Goal: Navigation & Orientation: Find specific page/section

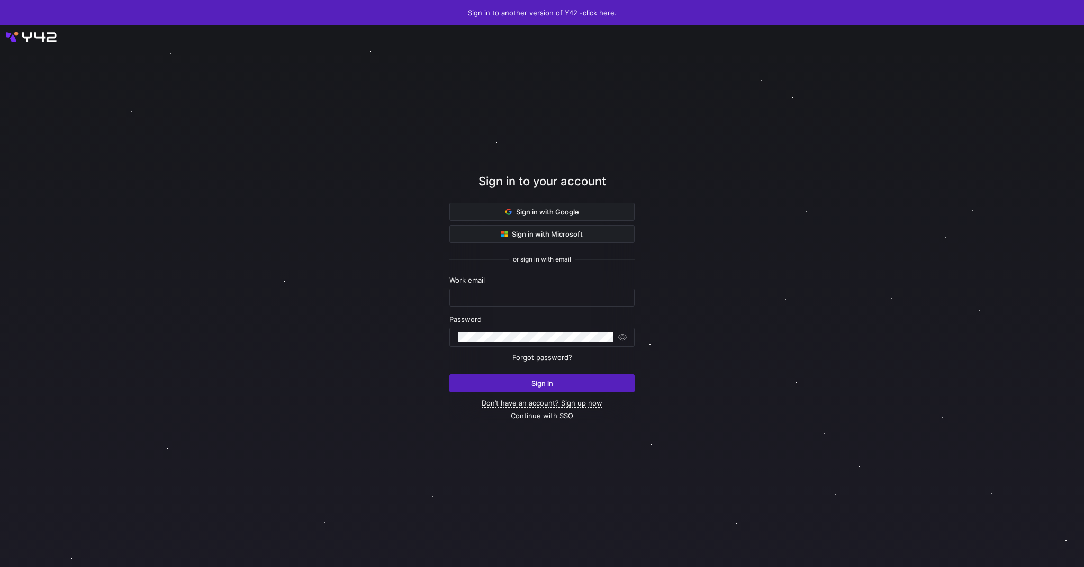
type input "phat.vo@ecoligo.com"
click at [520, 390] on span "submit" at bounding box center [542, 383] width 184 height 17
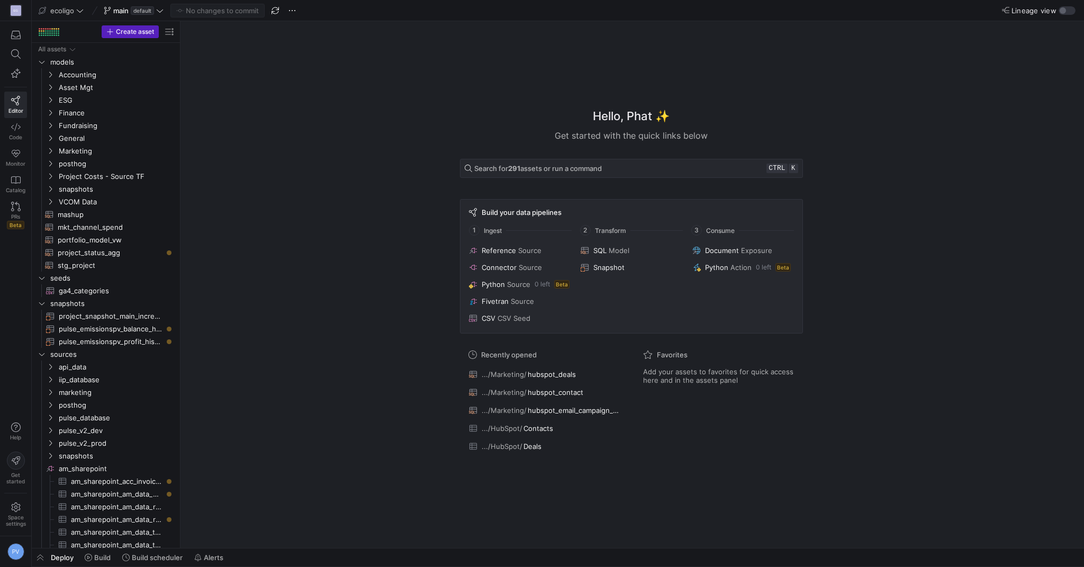
click at [359, 246] on div "Hello, Phat ✨ Get started with the quick links below Search for 291 assets or r…" at bounding box center [631, 284] width 893 height 526
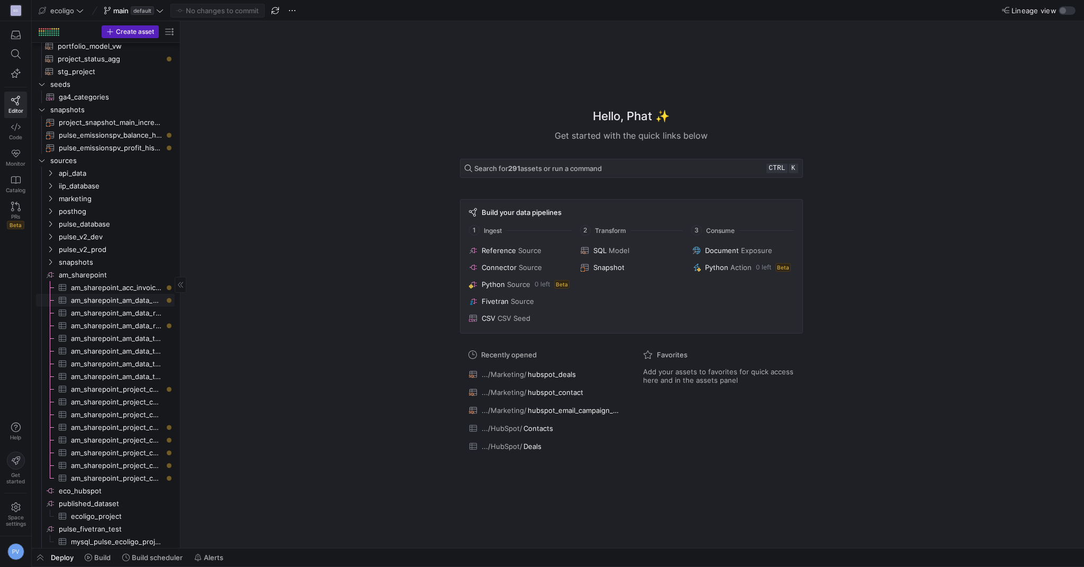
scroll to position [196, 0]
click at [48, 34] on div at bounding box center [48, 33] width 2 height 2
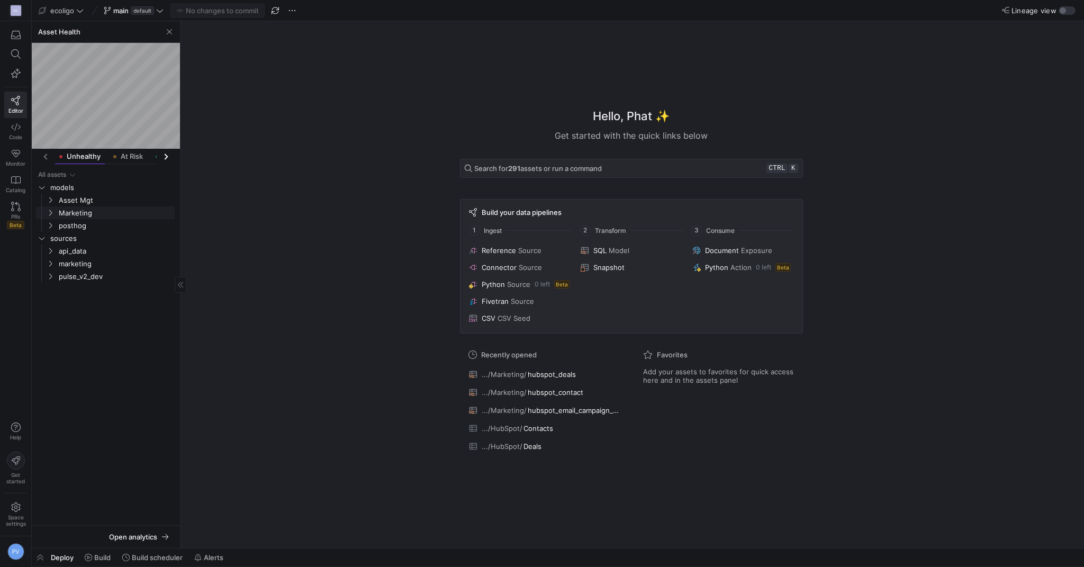
click at [54, 216] on icon "Press SPACE to select this row." at bounding box center [50, 213] width 7 height 6
click at [166, 35] on span "button" at bounding box center [169, 31] width 13 height 13
